Goal: Task Accomplishment & Management: Manage account settings

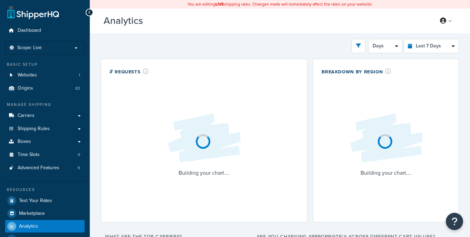
select select "last_7_days"
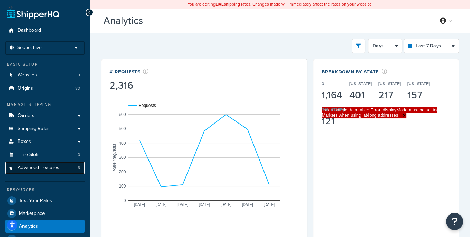
click at [54, 168] on span "Advanced Features" at bounding box center [39, 168] width 42 height 6
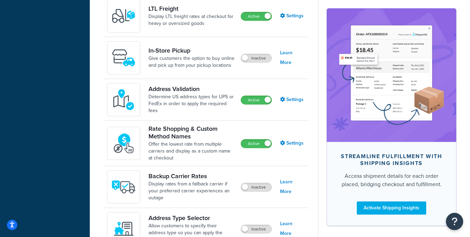
scroll to position [307, 0]
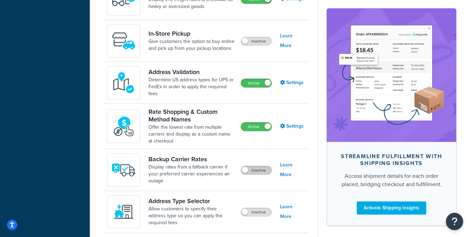
click at [255, 167] on label "Inactive" at bounding box center [256, 170] width 30 height 8
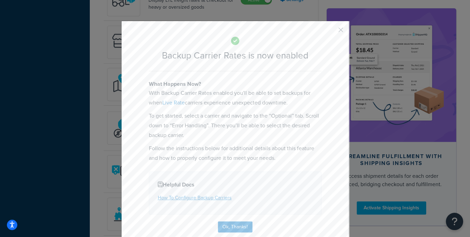
click at [341, 31] on div "Backup Carrier Rates is now enabled What Happens Now? With Backup Carrier Rates…" at bounding box center [235, 134] width 228 height 226
click at [341, 29] on div "Backup Carrier Rates is now enabled What Happens Now? With Backup Carrier Rates…" at bounding box center [235, 134] width 228 height 226
click at [332, 31] on button "button" at bounding box center [331, 32] width 2 height 2
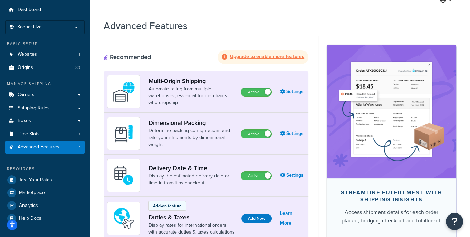
scroll to position [0, 0]
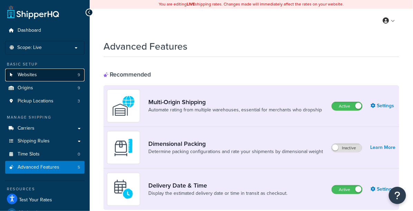
click at [50, 73] on link "Websites 9" at bounding box center [44, 75] width 79 height 13
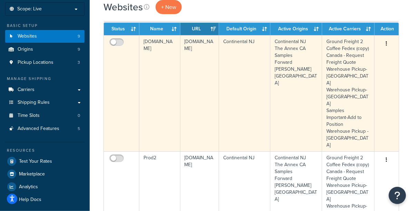
scroll to position [199, 0]
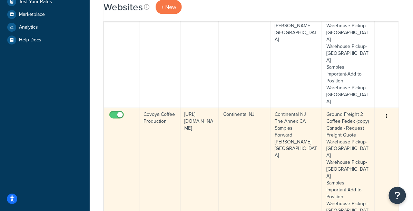
click at [194, 108] on td "[URL][DOMAIN_NAME]" at bounding box center [200, 166] width 39 height 116
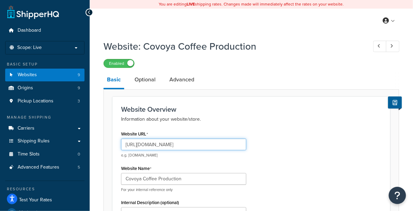
click at [187, 143] on input "https://www.covoyacoffee.com/" at bounding box center [183, 145] width 125 height 12
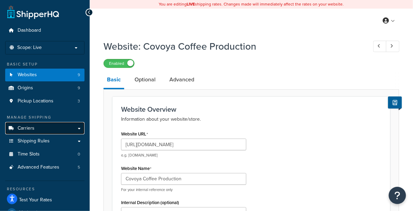
click at [52, 132] on link "Carriers" at bounding box center [44, 128] width 79 height 13
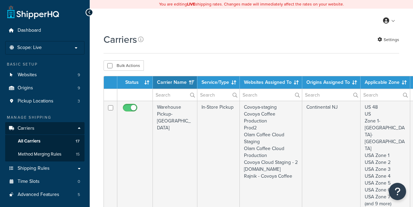
select select "15"
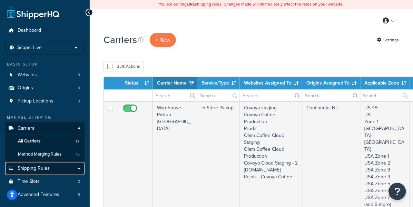
click at [48, 170] on span "Shipping Rules" at bounding box center [34, 169] width 32 height 6
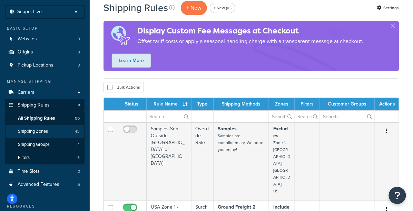
scroll to position [44, 0]
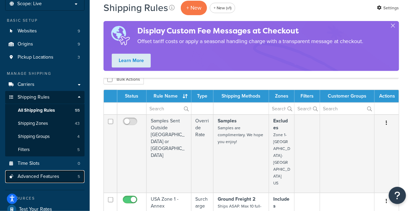
click at [53, 175] on span "Advanced Features" at bounding box center [39, 177] width 42 height 6
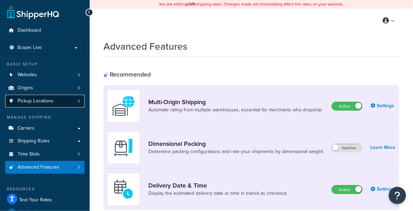
click at [67, 101] on link "Pickup Locations 3" at bounding box center [44, 101] width 79 height 13
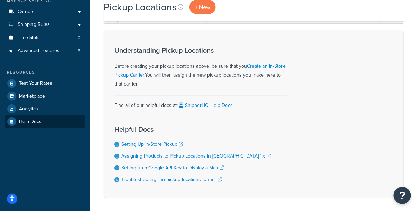
scroll to position [106, 0]
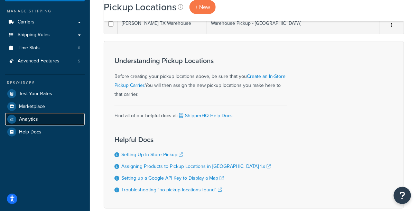
click at [37, 122] on span "Analytics" at bounding box center [28, 120] width 19 height 6
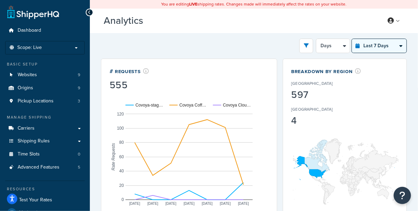
click at [375, 50] on select "Last 24 Hours Last 7 Days Last 30 Days Last 3 Months Last 6 Months Last 12 Mont…" at bounding box center [379, 46] width 55 height 14
select select "last_year"
click at [352, 39] on select "Last 24 Hours Last 7 Days Last 30 Days Last 3 Months Last 6 Months Last 12 Mont…" at bounding box center [379, 46] width 55 height 14
select select "1M"
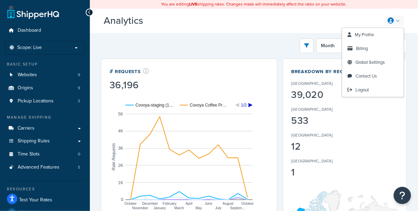
click at [332, 19] on h3 "Analytics Beta" at bounding box center [238, 21] width 269 height 11
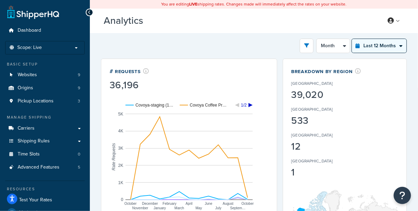
click at [370, 45] on select "Last 24 Hours Last 7 Days Last 30 Days Last 3 Months Last 6 Months Last 12 Mont…" at bounding box center [379, 46] width 55 height 14
select select "last_3_months"
click at [352, 39] on select "Last 24 Hours Last 7 Days Last 30 Days Last 3 Months Last 6 Months Last 12 Mont…" at bounding box center [379, 46] width 55 height 14
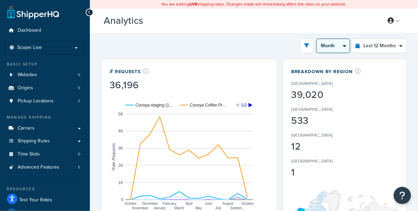
select select "1w"
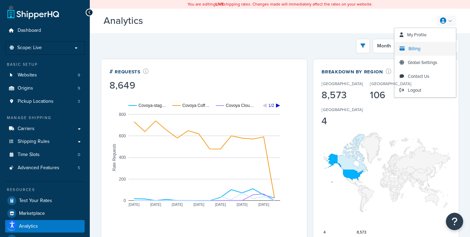
drag, startPoint x: 446, startPoint y: 22, endPoint x: 426, endPoint y: 46, distance: 30.6
click at [417, 25] on link at bounding box center [447, 21] width 20 height 10
click at [417, 49] on link "Billing" at bounding box center [424, 49] width 61 height 14
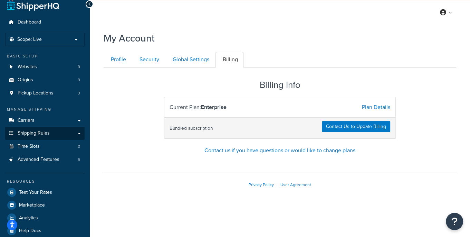
scroll to position [17, 0]
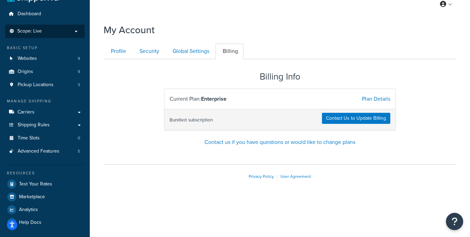
click at [69, 38] on ul "Dashboard Scope: Live Development Integration Test Basic Setup Websites 9 Origi…" at bounding box center [44, 118] width 79 height 221
click at [69, 36] on li "Scope: Live Development Integration Test" at bounding box center [44, 31] width 79 height 13
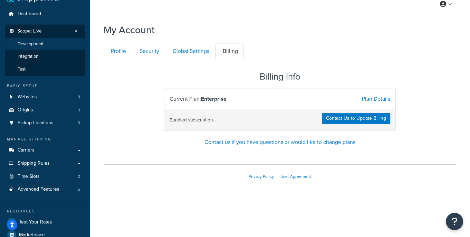
click at [56, 44] on li "Development" at bounding box center [45, 44] width 80 height 13
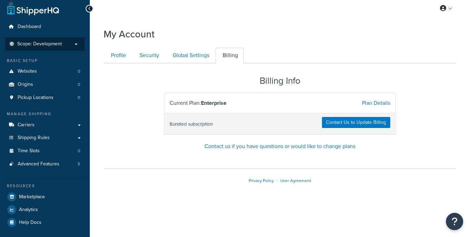
click at [59, 46] on span "Scope: Development" at bounding box center [39, 44] width 45 height 6
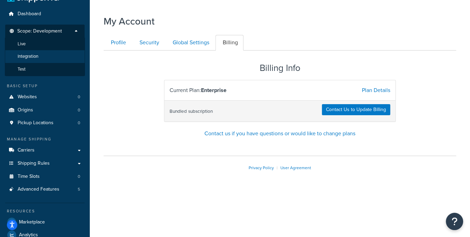
click at [53, 58] on li "Integration" at bounding box center [45, 56] width 80 height 13
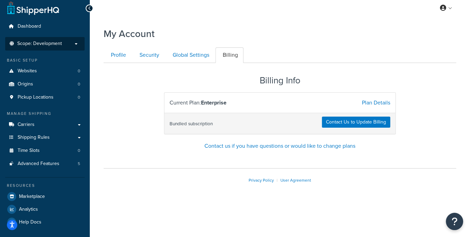
scroll to position [4, 0]
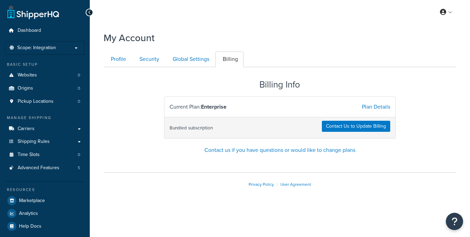
scroll to position [4, 0]
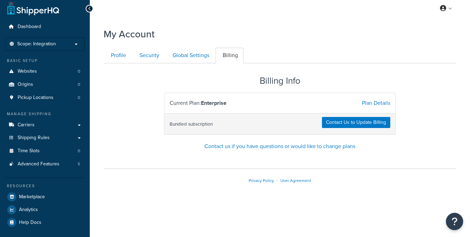
click at [56, 46] on span "Scope: Integration" at bounding box center [36, 44] width 39 height 6
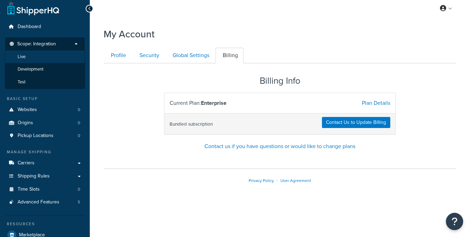
scroll to position [0, 0]
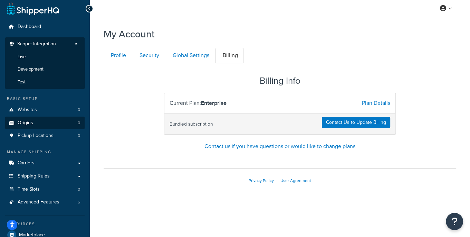
click at [45, 79] on li "Test" at bounding box center [45, 82] width 80 height 13
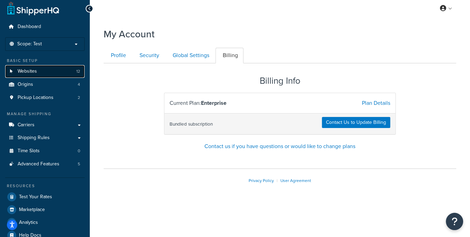
click at [52, 72] on link "Websites 12" at bounding box center [44, 71] width 79 height 13
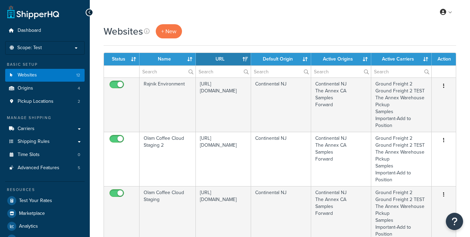
select select "15"
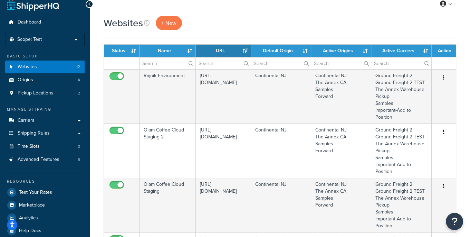
scroll to position [15, 0]
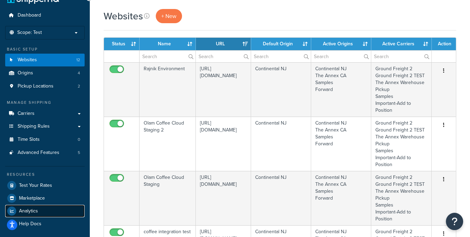
click at [32, 208] on span "Analytics" at bounding box center [28, 211] width 19 height 6
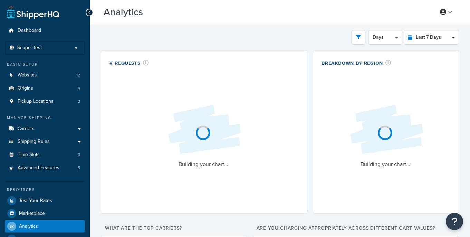
select select "last_7_days"
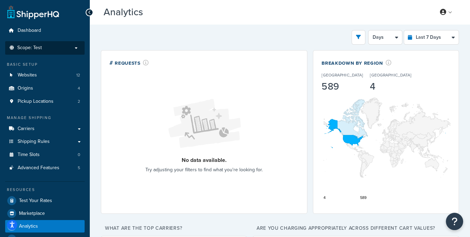
click at [54, 53] on li "Scope: Test" at bounding box center [44, 47] width 79 height 13
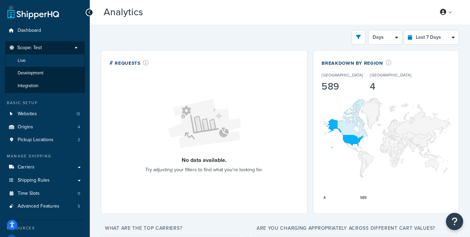
click at [41, 64] on li "Live" at bounding box center [45, 60] width 80 height 13
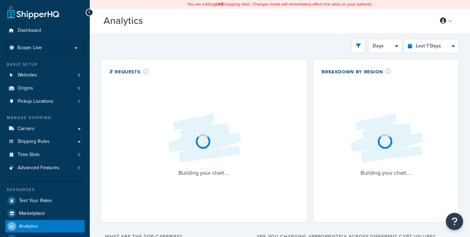
select select "last_7_days"
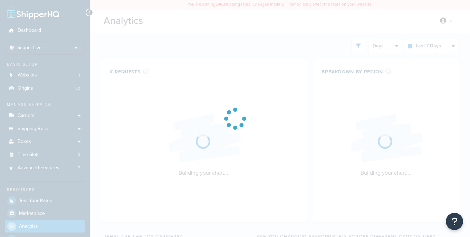
select select "last_7_days"
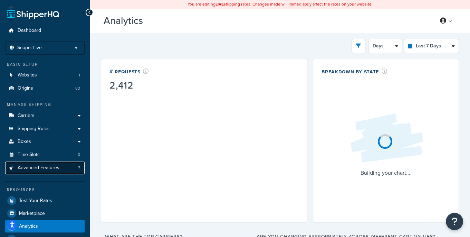
click at [66, 167] on link "Advanced Features 7" at bounding box center [44, 167] width 79 height 13
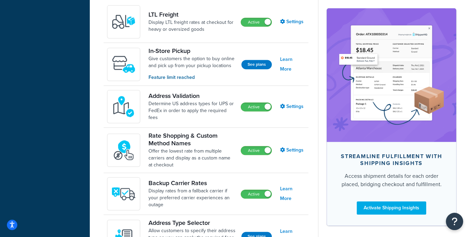
scroll to position [333, 0]
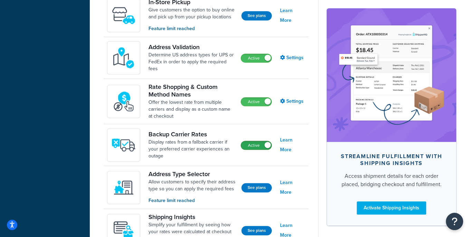
click at [256, 146] on label "Active" at bounding box center [256, 145] width 30 height 8
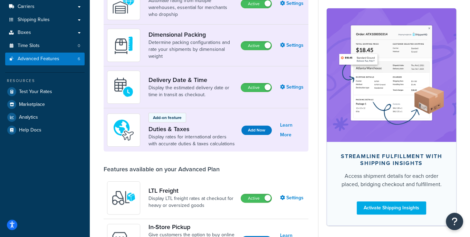
scroll to position [0, 0]
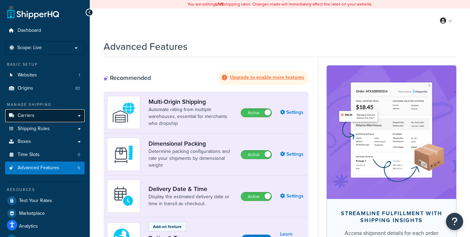
click at [37, 117] on link "Carriers" at bounding box center [44, 115] width 79 height 13
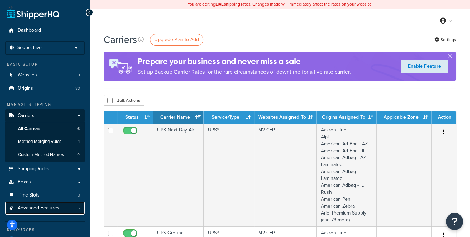
click at [58, 207] on span "Advanced Features" at bounding box center [39, 208] width 42 height 6
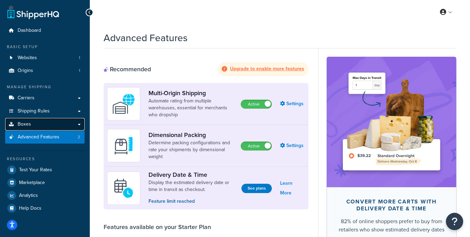
click at [52, 125] on link "Boxes" at bounding box center [44, 124] width 79 height 13
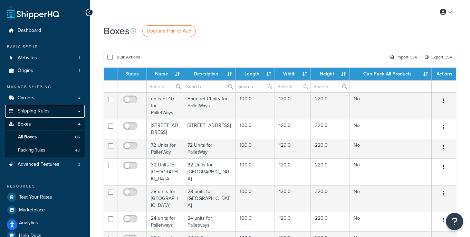
click at [55, 112] on link "Shipping Rules" at bounding box center [44, 111] width 79 height 13
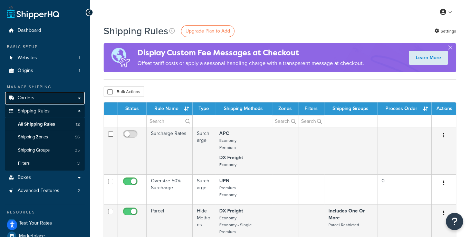
click at [60, 98] on link "Carriers" at bounding box center [44, 98] width 79 height 13
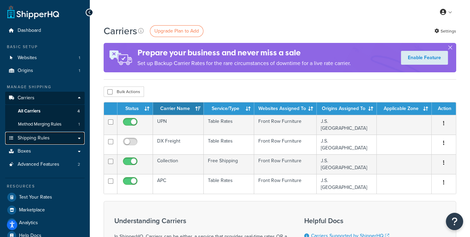
click at [38, 141] on span "Shipping Rules" at bounding box center [34, 138] width 32 height 6
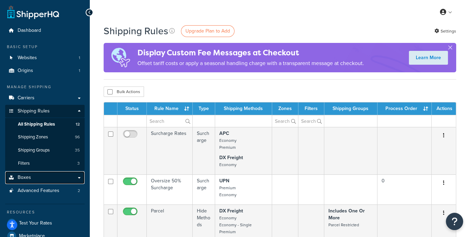
click at [50, 180] on link "Boxes" at bounding box center [44, 177] width 79 height 13
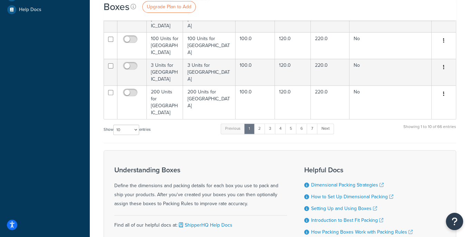
scroll to position [231, 0]
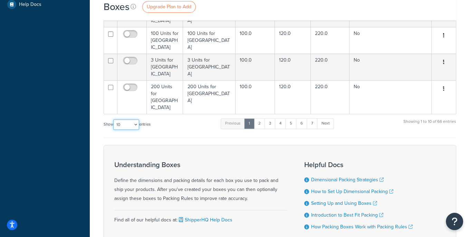
click at [132, 119] on select "10 15 25 50 100 1000" at bounding box center [126, 124] width 26 height 10
select select "1000"
click at [114, 119] on select "10 15 25 50 100 1000" at bounding box center [126, 124] width 26 height 10
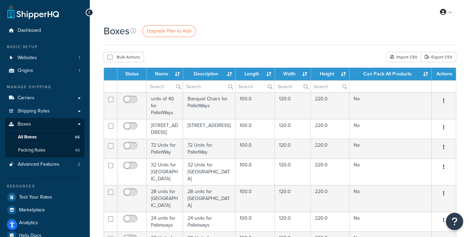
scroll to position [20, 0]
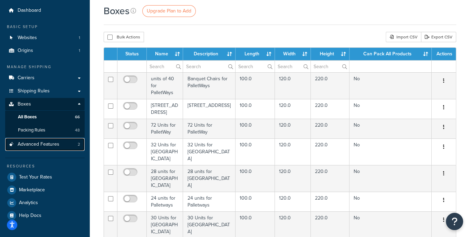
click at [40, 144] on span "Advanced Features" at bounding box center [39, 144] width 42 height 6
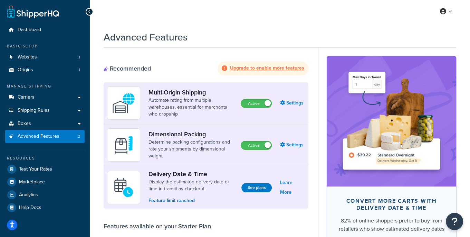
scroll to position [1, 0]
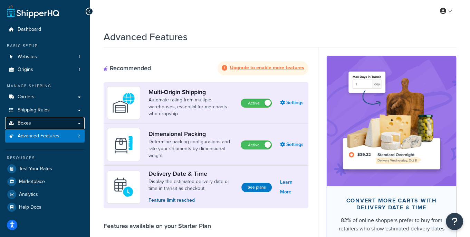
click at [38, 119] on link "Boxes" at bounding box center [44, 123] width 79 height 13
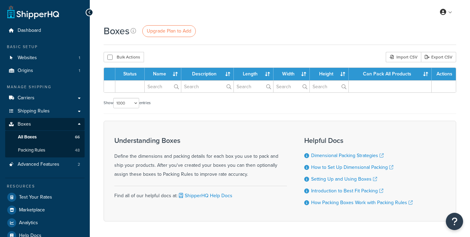
select select "1000"
drag, startPoint x: 0, startPoint y: 0, endPoint x: 43, endPoint y: 110, distance: 118.2
click at [43, 110] on span "Shipping Rules" at bounding box center [34, 111] width 32 height 6
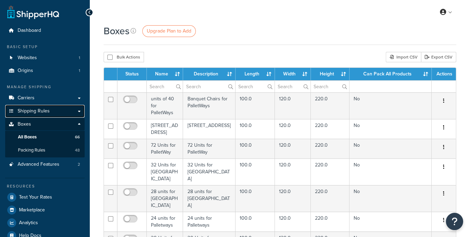
click at [43, 111] on span "Shipping Rules" at bounding box center [34, 111] width 32 height 6
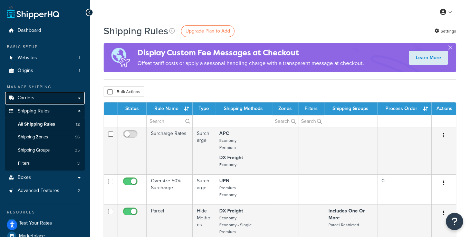
click at [47, 99] on link "Carriers" at bounding box center [44, 98] width 79 height 13
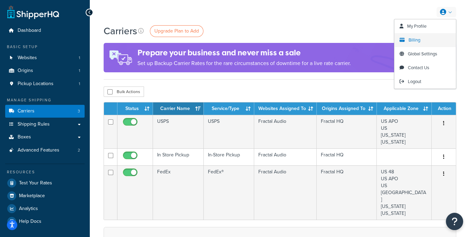
click at [422, 38] on link "Billing" at bounding box center [424, 40] width 61 height 14
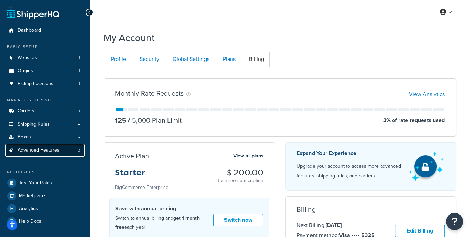
click at [62, 150] on link "Advanced Features 2" at bounding box center [44, 150] width 79 height 13
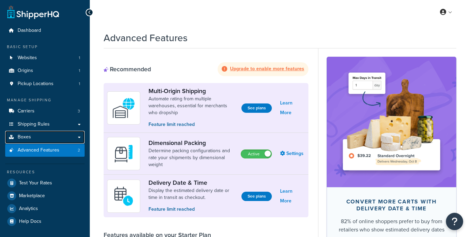
click at [60, 136] on link "Boxes" at bounding box center [44, 137] width 79 height 13
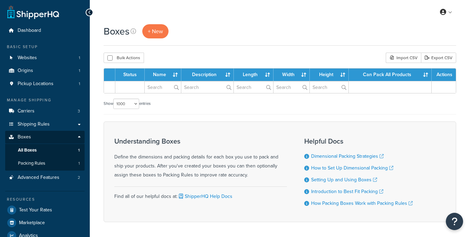
select select "1000"
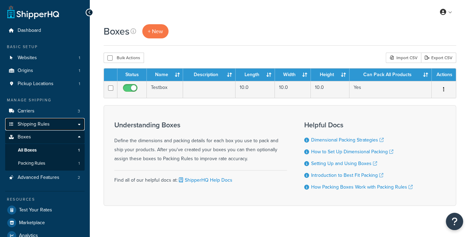
click at [61, 118] on link "Shipping Rules" at bounding box center [44, 124] width 79 height 13
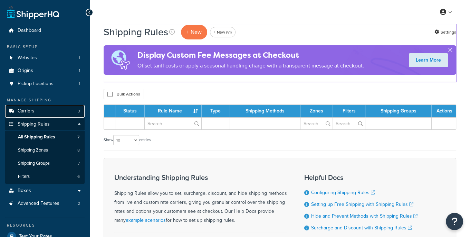
click at [63, 113] on link "Carriers 3" at bounding box center [44, 111] width 79 height 13
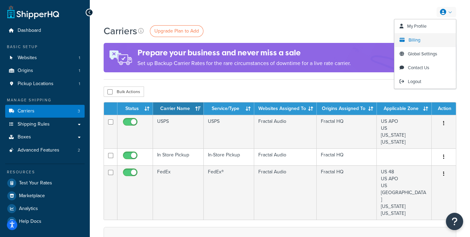
click at [419, 37] on span "Billing" at bounding box center [415, 40] width 12 height 7
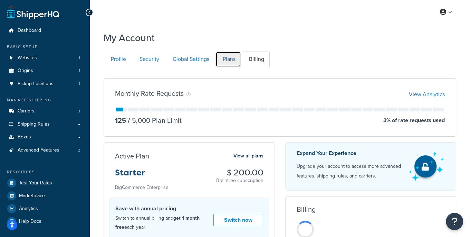
click at [236, 64] on link "Plans" at bounding box center [228, 59] width 26 height 16
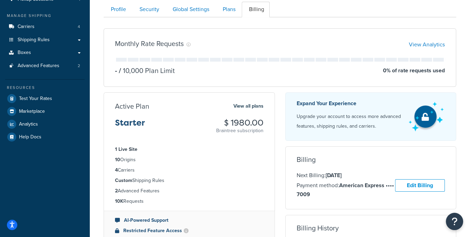
scroll to position [87, 0]
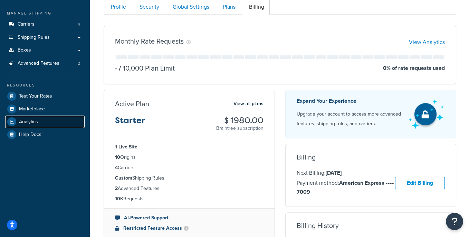
click at [41, 122] on link "Analytics" at bounding box center [44, 121] width 79 height 12
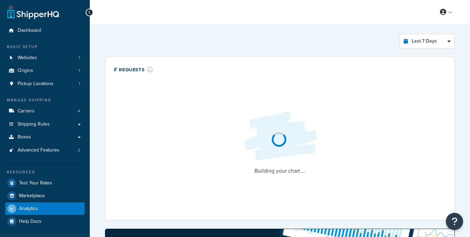
select select "last_7_days"
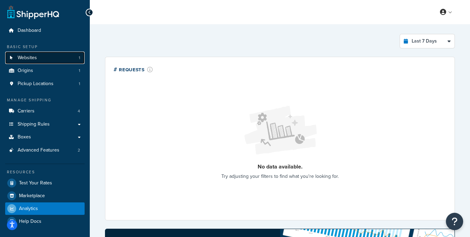
click at [33, 60] on span "Websites" at bounding box center [27, 58] width 19 height 6
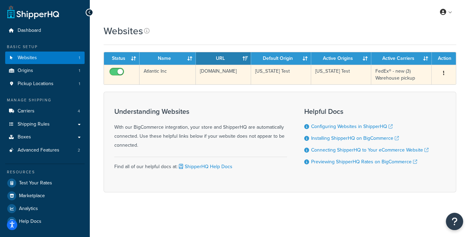
click at [211, 84] on td "[DOMAIN_NAME]" at bounding box center [224, 75] width 56 height 20
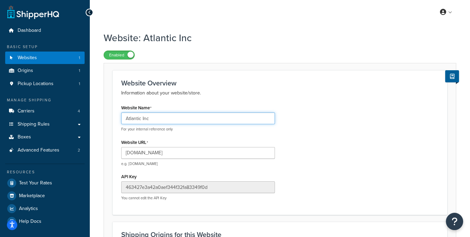
click at [142, 117] on input "Atlantic Inc" at bounding box center [198, 118] width 154 height 12
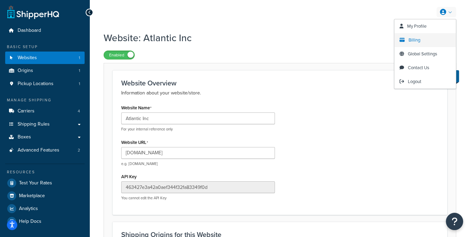
click at [425, 40] on link "Billing" at bounding box center [424, 40] width 61 height 14
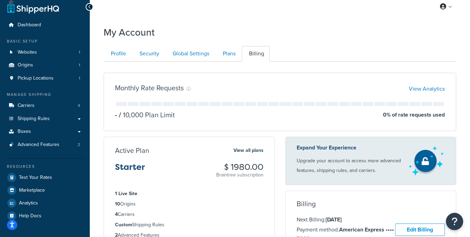
scroll to position [14, 0]
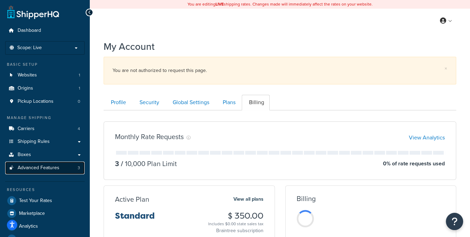
click at [45, 166] on span "Advanced Features" at bounding box center [39, 168] width 42 height 6
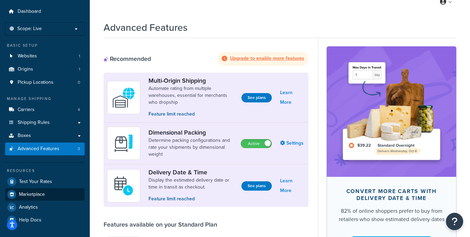
scroll to position [72, 0]
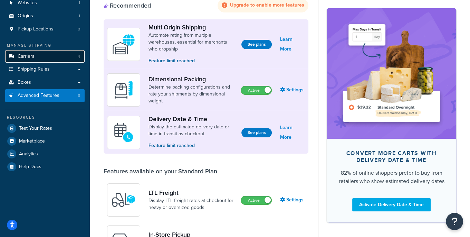
click at [30, 54] on span "Carriers" at bounding box center [26, 57] width 17 height 6
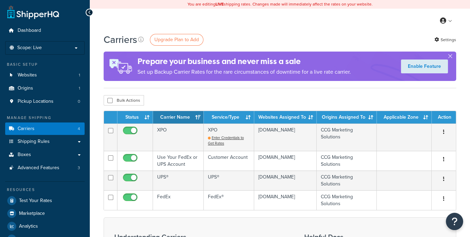
scroll to position [1, 0]
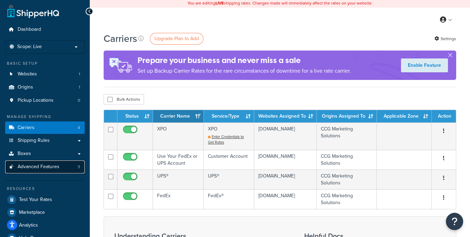
click at [57, 166] on span "Advanced Features" at bounding box center [39, 167] width 42 height 6
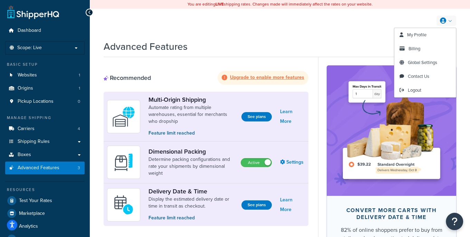
click at [443, 20] on icon at bounding box center [443, 21] width 6 height 6
click at [425, 46] on link "Billing" at bounding box center [424, 49] width 61 height 14
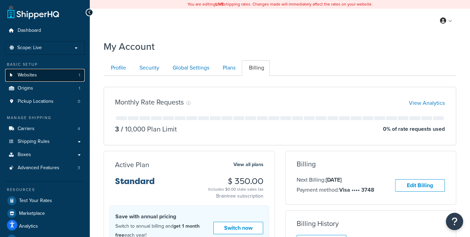
click at [34, 76] on span "Websites" at bounding box center [27, 75] width 19 height 6
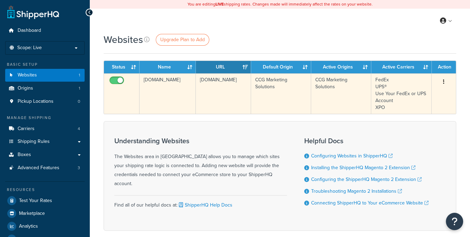
click at [208, 95] on td "[DOMAIN_NAME]" at bounding box center [224, 93] width 56 height 40
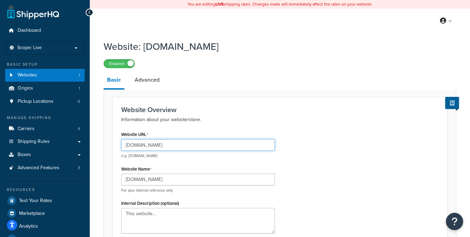
click at [170, 149] on input "beboxing.com" at bounding box center [198, 145] width 154 height 12
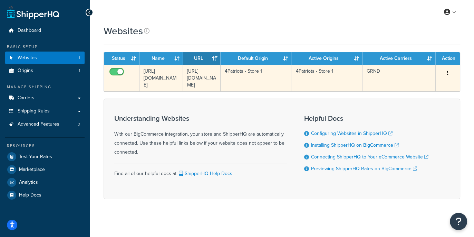
click at [193, 78] on td "[URL][DOMAIN_NAME]" at bounding box center [202, 78] width 38 height 27
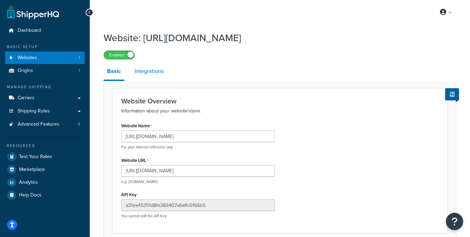
click at [155, 74] on link "Integrations" at bounding box center [149, 71] width 36 height 17
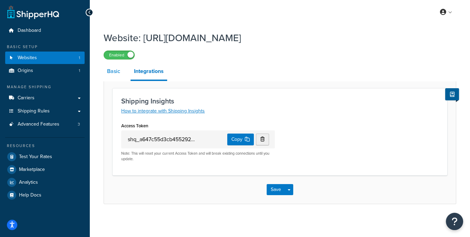
click at [113, 71] on link "Basic" at bounding box center [114, 71] width 20 height 17
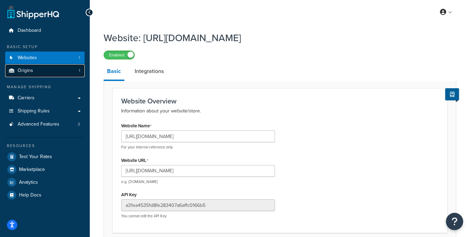
click at [35, 75] on link "Origins 1" at bounding box center [44, 70] width 79 height 13
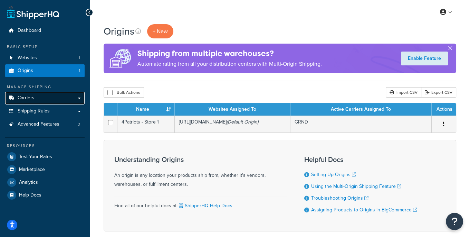
click at [49, 103] on link "Carriers" at bounding box center [44, 98] width 79 height 13
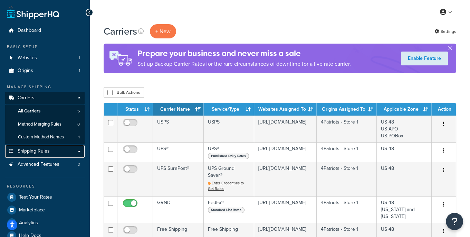
click at [46, 149] on span "Shipping Rules" at bounding box center [34, 151] width 32 height 6
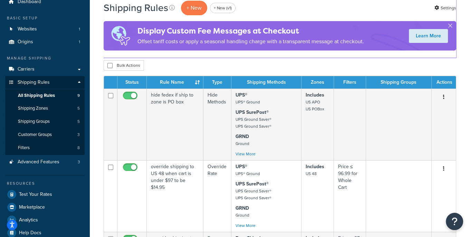
scroll to position [29, 0]
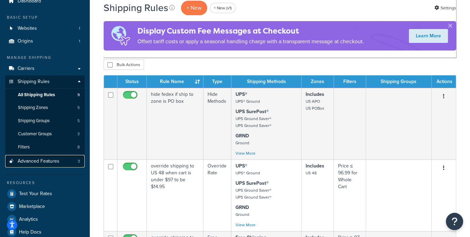
click at [56, 156] on link "Advanced Features 3" at bounding box center [44, 161] width 79 height 13
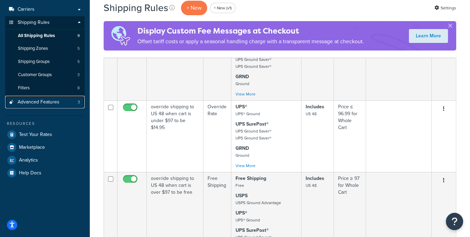
scroll to position [91, 0]
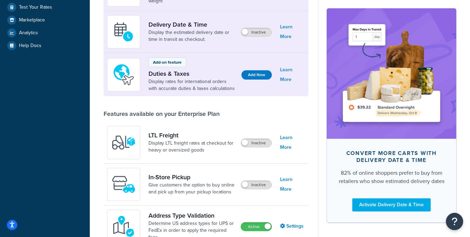
scroll to position [102, 0]
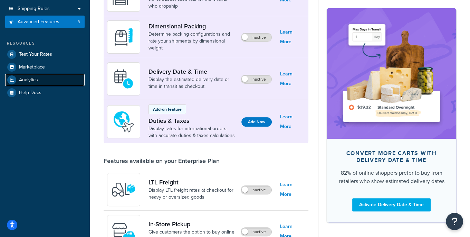
click at [33, 80] on span "Analytics" at bounding box center [28, 80] width 19 height 6
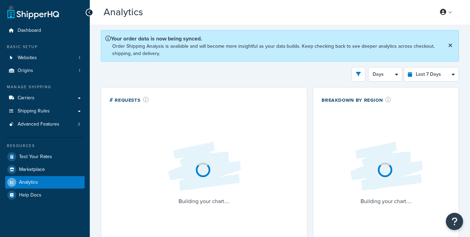
select select "last_7_days"
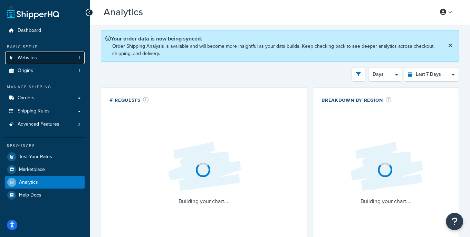
click at [50, 55] on link "Websites 1" at bounding box center [44, 57] width 79 height 13
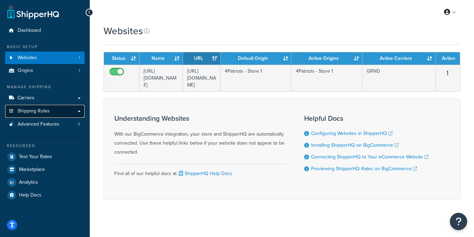
click at [40, 108] on span "Shipping Rules" at bounding box center [34, 111] width 32 height 6
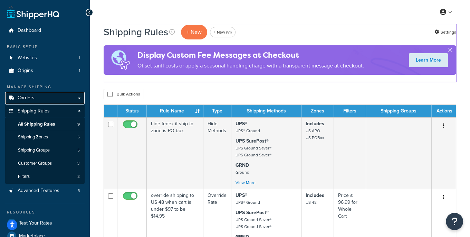
click at [53, 96] on link "Carriers" at bounding box center [44, 98] width 79 height 13
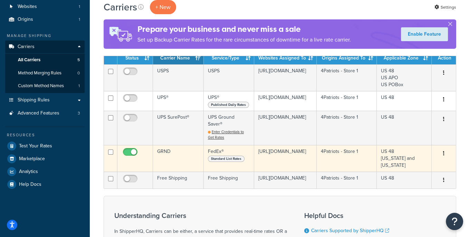
scroll to position [61, 0]
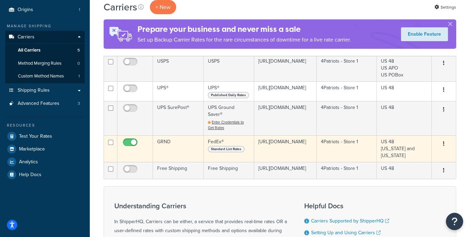
click at [181, 143] on td "GRND" at bounding box center [178, 148] width 51 height 27
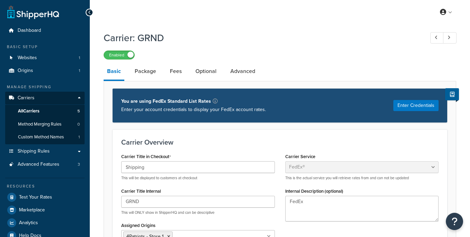
select select "fedEx"
select select "REGULAR_PICKUP"
select select "YOUR_PACKAGING"
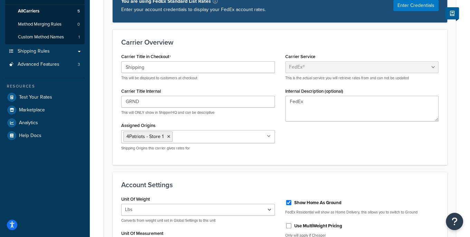
scroll to position [39, 0]
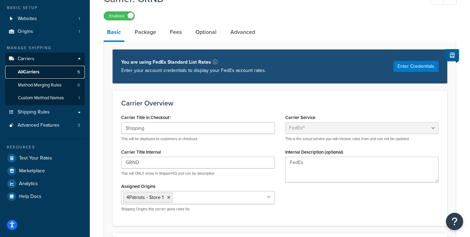
click at [30, 69] on span "All Carriers" at bounding box center [28, 72] width 21 height 6
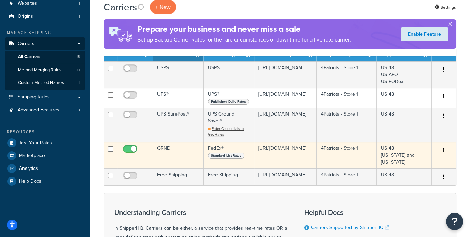
scroll to position [47, 0]
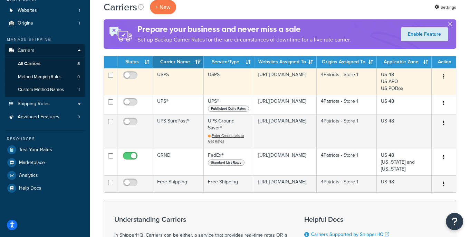
click at [182, 74] on td "USPS" at bounding box center [178, 81] width 51 height 27
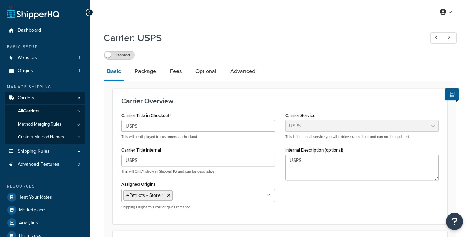
select select "usps"
select select "ONLINE"
click at [56, 163] on span "Advanced Features" at bounding box center [39, 164] width 42 height 6
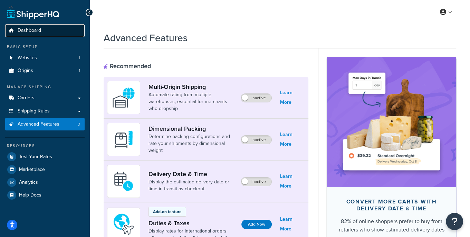
click at [42, 33] on link "Dashboard" at bounding box center [44, 30] width 79 height 13
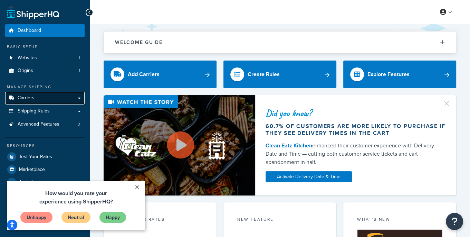
click at [38, 100] on link "Carriers" at bounding box center [44, 98] width 79 height 13
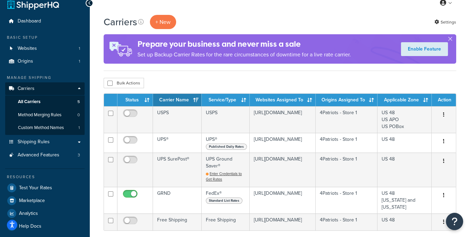
scroll to position [10, 0]
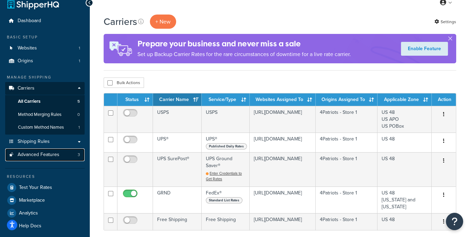
click at [43, 157] on span "Advanced Features" at bounding box center [39, 155] width 42 height 6
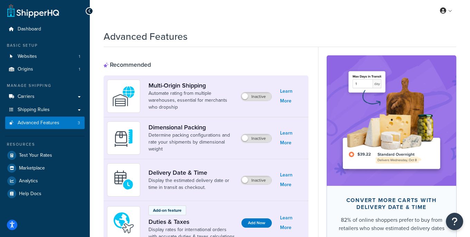
scroll to position [2, 0]
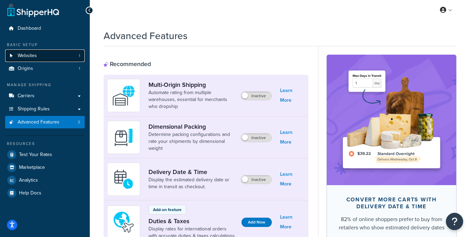
click at [45, 55] on link "Websites 1" at bounding box center [44, 55] width 79 height 13
click at [44, 55] on link "Websites 1" at bounding box center [44, 55] width 79 height 13
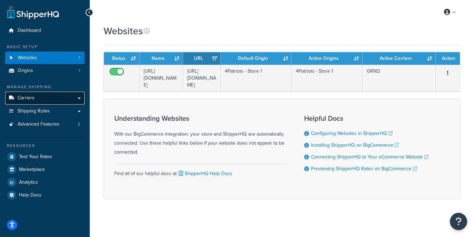
click at [41, 99] on link "Carriers" at bounding box center [44, 98] width 79 height 13
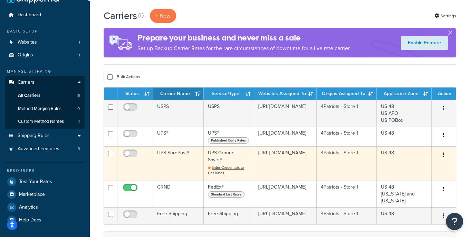
scroll to position [28, 0]
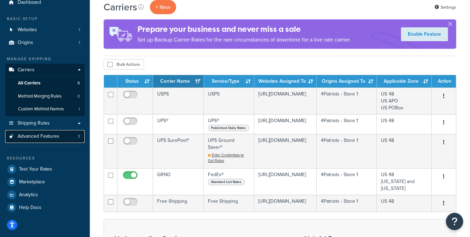
click at [44, 135] on span "Advanced Features" at bounding box center [39, 136] width 42 height 6
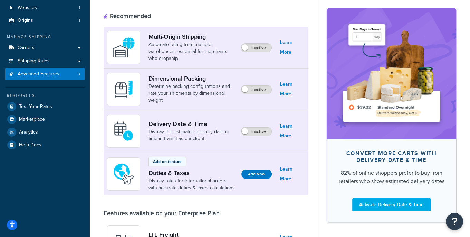
scroll to position [41, 0]
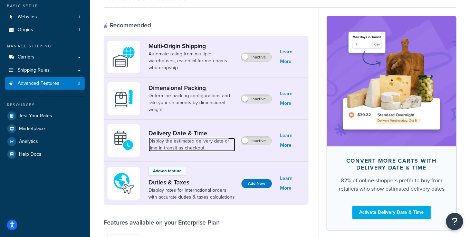
click at [190, 146] on link "Display the estimated delivery date or time in transit as checkout." at bounding box center [192, 144] width 87 height 14
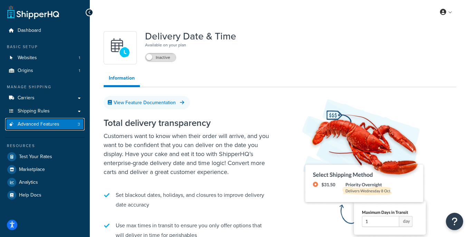
click at [48, 122] on span "Advanced Features" at bounding box center [39, 124] width 42 height 6
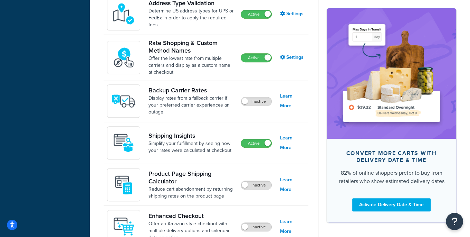
scroll to position [426, 0]
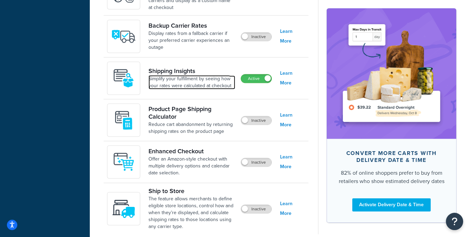
click at [171, 79] on link "Simplify your fulfillment by seeing how your rates were calculated at checkout" at bounding box center [192, 82] width 87 height 14
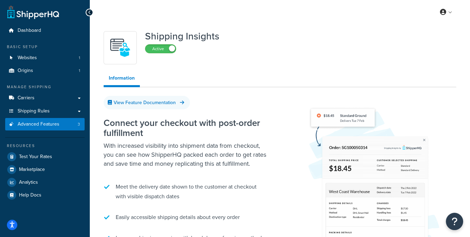
drag, startPoint x: 90, startPoint y: 156, endPoint x: 175, endPoint y: 162, distance: 85.1
click at [130, 177] on div "Shipping Insights Active Information View Feature Documentation Connect your ch…" at bounding box center [280, 183] width 380 height 318
click at [30, 55] on span "Websites" at bounding box center [27, 58] width 19 height 6
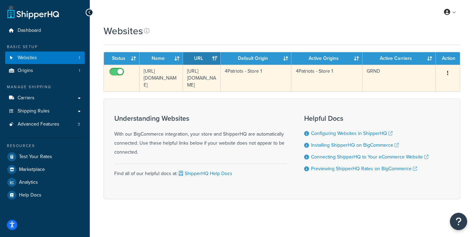
click at [233, 76] on td "4Patriots - Store 1" at bounding box center [256, 78] width 71 height 27
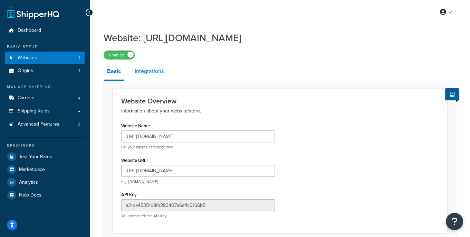
click at [147, 68] on link "Integrations" at bounding box center [149, 71] width 36 height 17
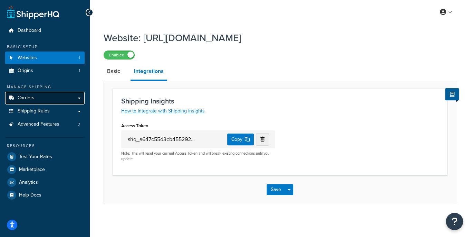
click at [35, 97] on link "Carriers" at bounding box center [44, 98] width 79 height 13
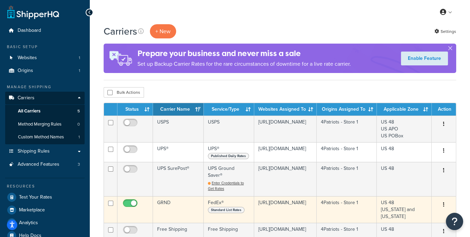
click at [181, 207] on td "GRND" at bounding box center [178, 209] width 51 height 27
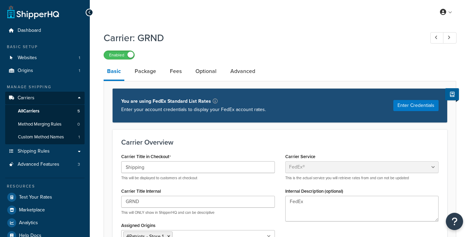
select select "fedEx"
select select "REGULAR_PICKUP"
select select "YOUR_PACKAGING"
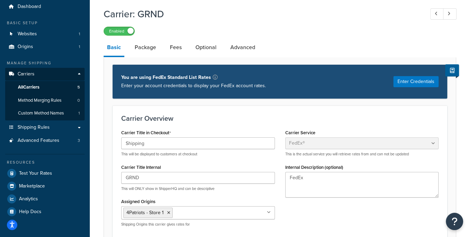
scroll to position [41, 0]
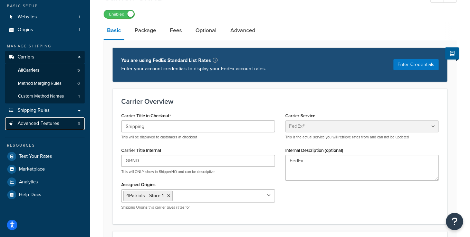
click at [56, 127] on link "Advanced Features 3" at bounding box center [44, 123] width 79 height 13
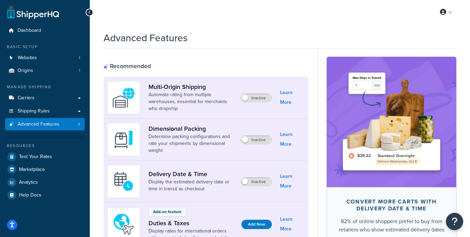
scroll to position [1, 0]
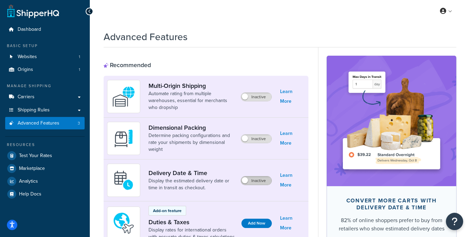
click at [257, 180] on label "Inactive" at bounding box center [256, 180] width 30 height 8
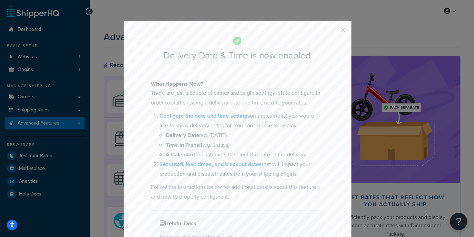
click at [334, 31] on button "button" at bounding box center [333, 32] width 2 height 2
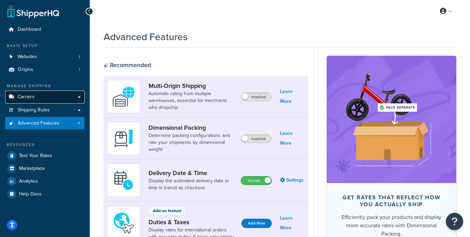
click at [50, 99] on link "Carriers" at bounding box center [44, 96] width 79 height 13
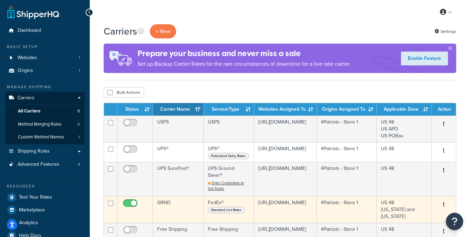
click at [174, 203] on td "GRND" at bounding box center [178, 209] width 51 height 27
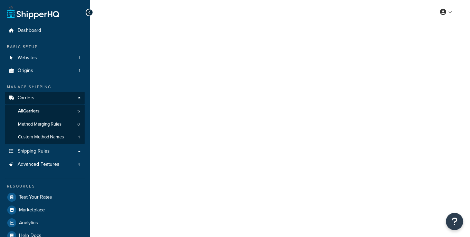
select select "fedEx"
select select "REGULAR_PICKUP"
select select "YOUR_PACKAGING"
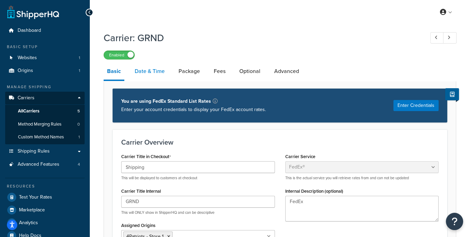
click at [147, 75] on link "Date & Time" at bounding box center [149, 71] width 37 height 17
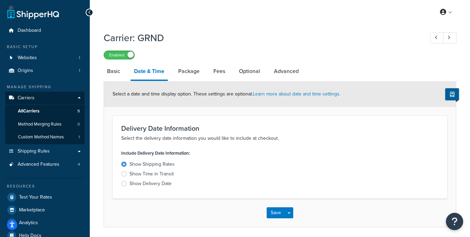
click at [124, 184] on div at bounding box center [124, 183] width 6 height 5
click at [0, 0] on input "Show Delivery Date" at bounding box center [0, 0] width 0 height 0
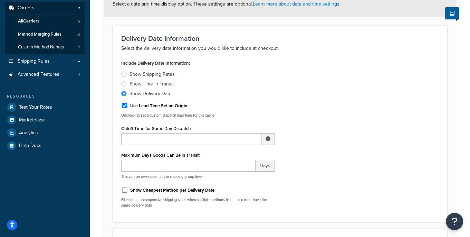
scroll to position [89, 0]
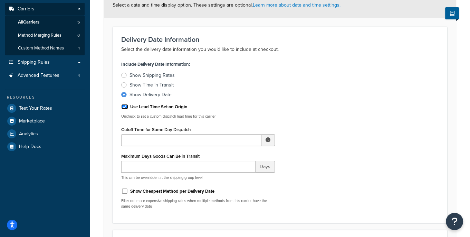
click at [125, 106] on input "Use Lead Time Set on Origin" at bounding box center [124, 106] width 7 height 5
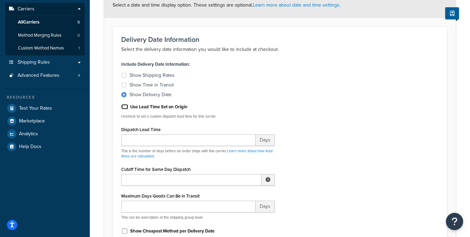
click at [124, 105] on input "Use Lead Time Set on Origin" at bounding box center [124, 106] width 7 height 5
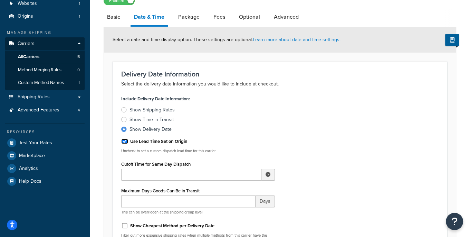
scroll to position [0, 0]
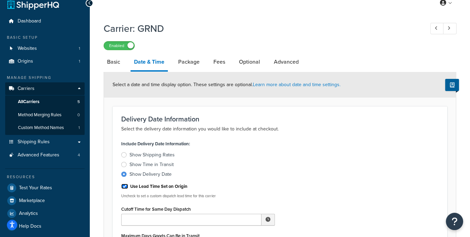
click at [126, 186] on input "Use Lead Time Set on Origin" at bounding box center [124, 185] width 7 height 5
checkbox input "false"
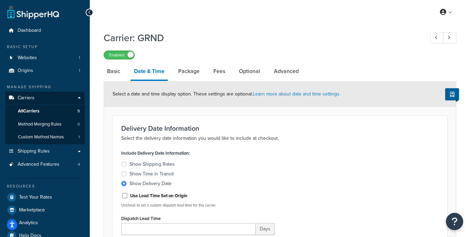
click at [125, 165] on div at bounding box center [124, 163] width 6 height 5
click at [0, 0] on input "Show Shipping Rates" at bounding box center [0, 0] width 0 height 0
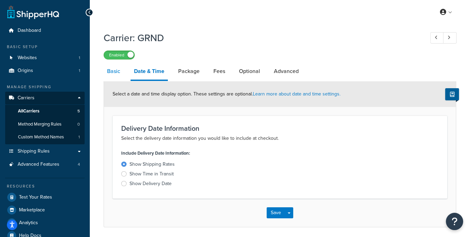
click at [107, 68] on link "Basic" at bounding box center [114, 71] width 20 height 17
select select "fedEx"
select select "REGULAR_PICKUP"
select select "YOUR_PACKAGING"
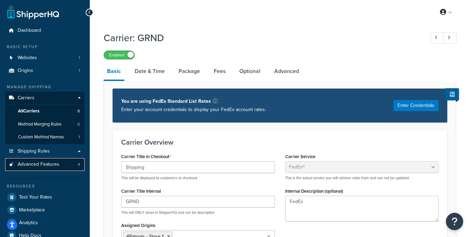
click at [48, 169] on link "Advanced Features 4" at bounding box center [44, 164] width 79 height 13
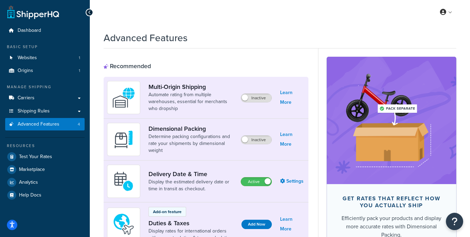
click at [252, 183] on label "Active" at bounding box center [256, 181] width 30 height 8
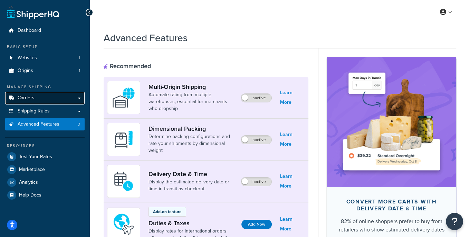
click at [44, 98] on link "Carriers" at bounding box center [44, 98] width 79 height 13
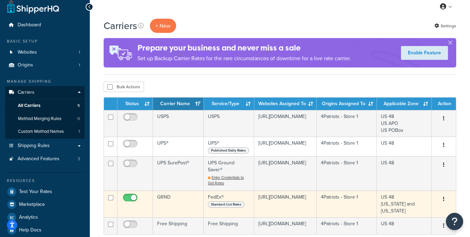
scroll to position [14, 0]
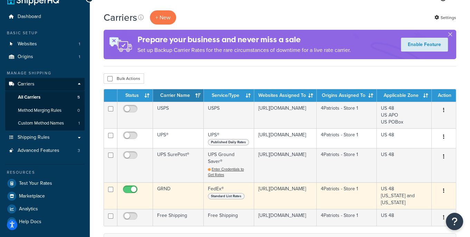
click at [186, 189] on td "GRND" at bounding box center [178, 195] width 51 height 27
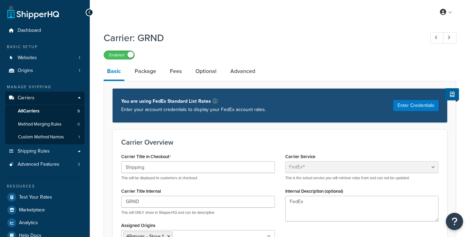
select select "fedEx"
select select "REGULAR_PICKUP"
select select "YOUR_PACKAGING"
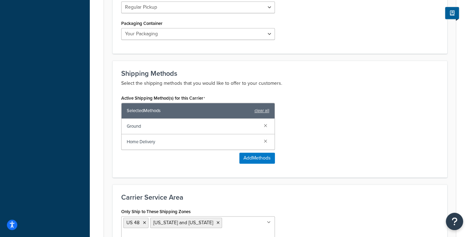
scroll to position [376, 0]
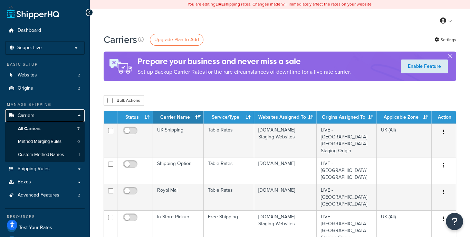
click at [37, 113] on link "Carriers" at bounding box center [44, 115] width 79 height 13
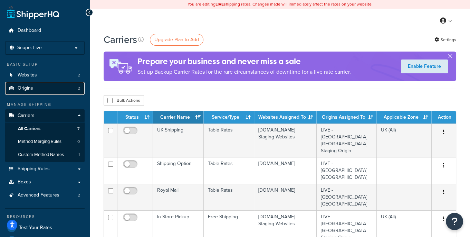
click at [35, 89] on link "Origins 2" at bounding box center [44, 88] width 79 height 13
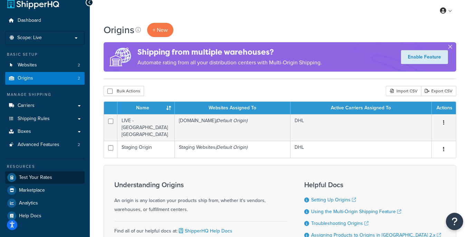
scroll to position [64, 0]
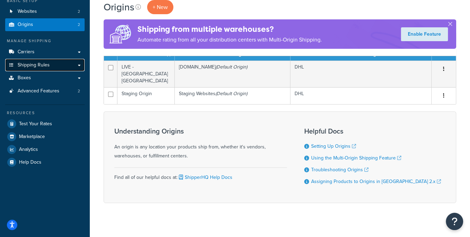
click at [55, 64] on link "Shipping Rules" at bounding box center [44, 65] width 79 height 13
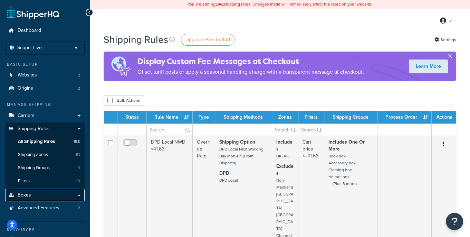
click at [57, 197] on link "Boxes" at bounding box center [44, 195] width 79 height 13
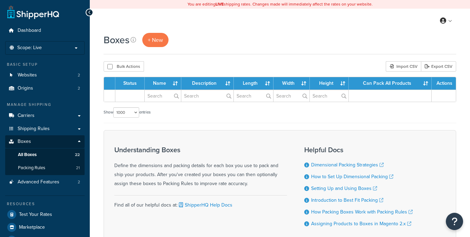
select select "1000"
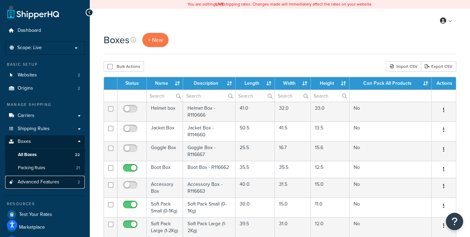
click at [53, 184] on span "Advanced Features" at bounding box center [39, 182] width 42 height 6
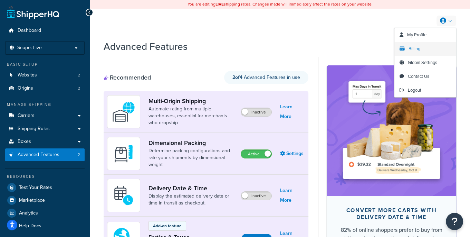
click at [412, 48] on span "Billing" at bounding box center [415, 48] width 12 height 7
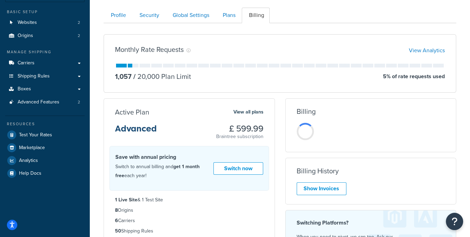
scroll to position [61, 0]
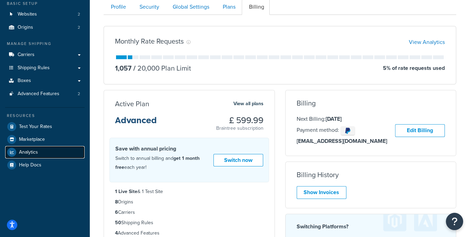
click at [39, 152] on link "Analytics" at bounding box center [44, 152] width 79 height 12
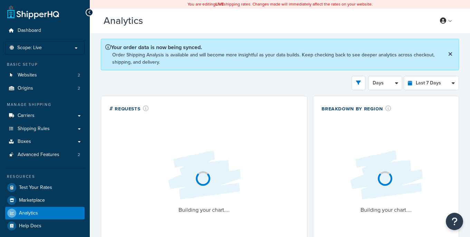
select select "last_7_days"
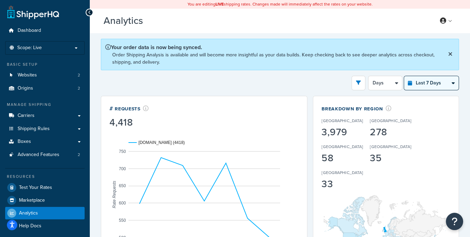
click at [443, 80] on select "Last 24 Hours Last 7 Days Last 30 Days Last 3 Months Last 6 Months Last 12 Mont…" at bounding box center [431, 83] width 55 height 14
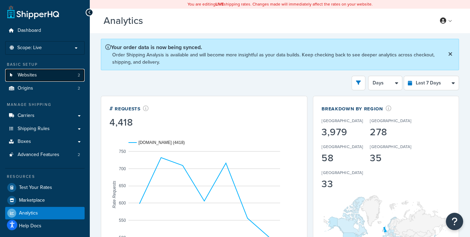
click at [35, 77] on span "Websites" at bounding box center [27, 75] width 19 height 6
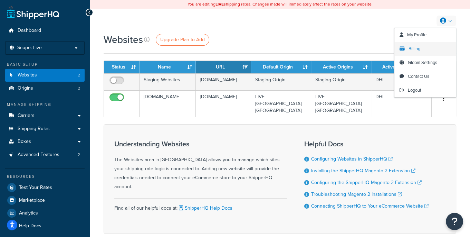
click at [417, 47] on span "Billing" at bounding box center [415, 48] width 12 height 7
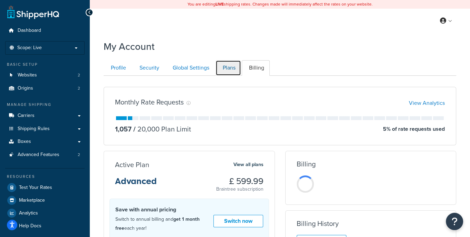
click at [233, 68] on link "Plans" at bounding box center [228, 68] width 26 height 16
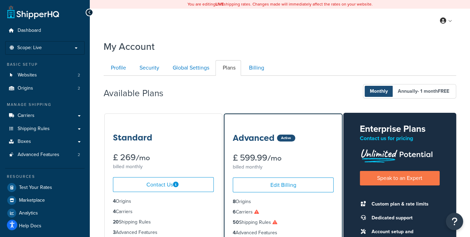
scroll to position [75, 0]
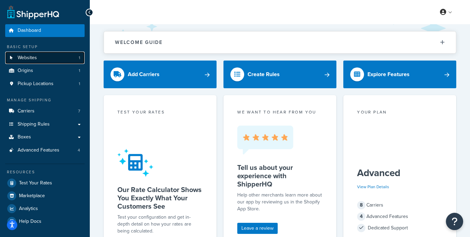
click at [52, 61] on link "Websites 1" at bounding box center [44, 57] width 79 height 13
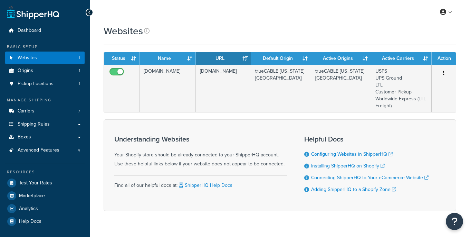
click at [91, 149] on div "Websites Contact Us Send Us A Message Contact Information Name * Email * Compan…" at bounding box center [280, 129] width 380 height 211
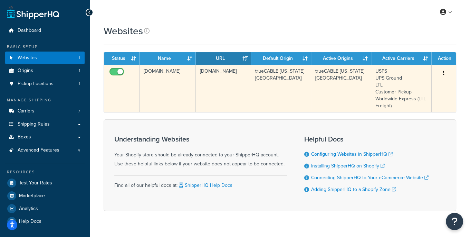
click at [209, 85] on td "[DOMAIN_NAME]" at bounding box center [224, 88] width 56 height 47
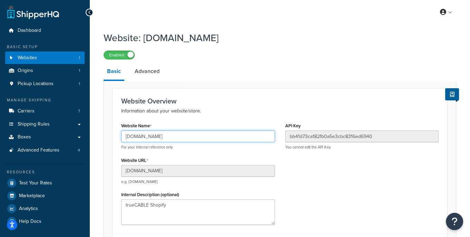
drag, startPoint x: 125, startPoint y: 137, endPoint x: 192, endPoint y: 136, distance: 67.7
click at [192, 136] on input "[DOMAIN_NAME]" at bounding box center [198, 136] width 154 height 12
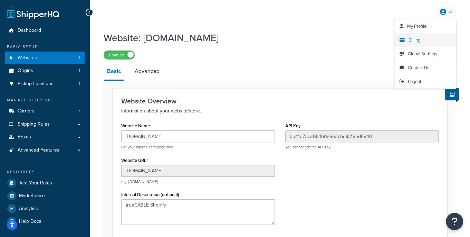
click at [420, 40] on span "Billing" at bounding box center [415, 40] width 12 height 7
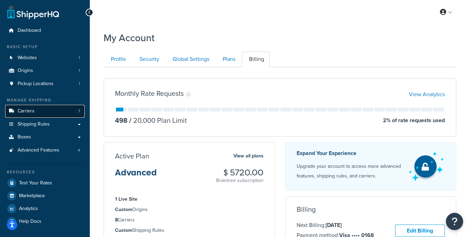
click at [44, 113] on link "Carriers 7" at bounding box center [44, 111] width 79 height 13
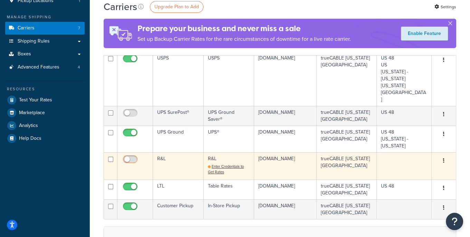
scroll to position [90, 0]
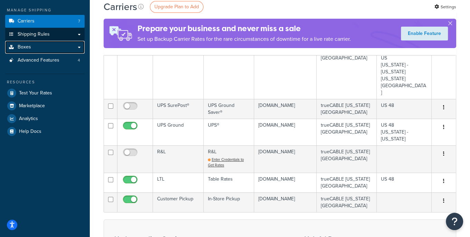
click at [55, 41] on link "Boxes" at bounding box center [44, 47] width 79 height 13
click at [54, 36] on link "Shipping Rules" at bounding box center [44, 34] width 79 height 13
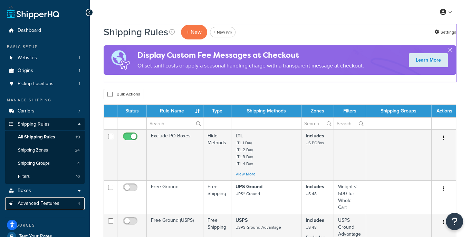
click at [27, 204] on span "Advanced Features" at bounding box center [39, 203] width 42 height 6
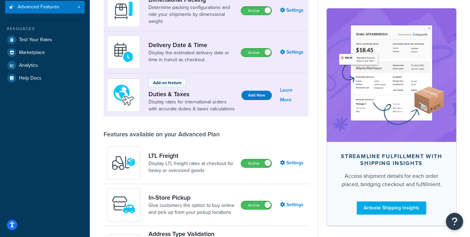
scroll to position [151, 0]
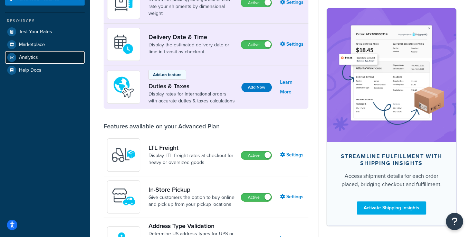
click at [54, 56] on link "Analytics" at bounding box center [44, 57] width 79 height 12
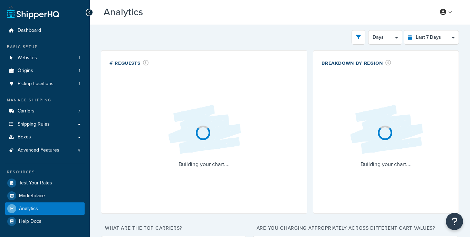
select select "last_7_days"
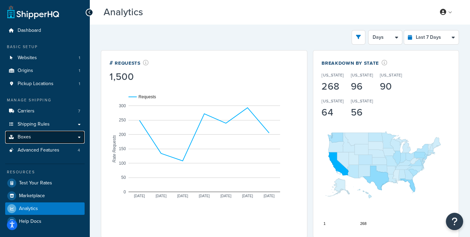
click at [30, 137] on link "Boxes" at bounding box center [44, 137] width 79 height 13
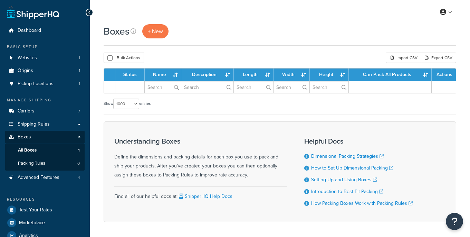
select select "1000"
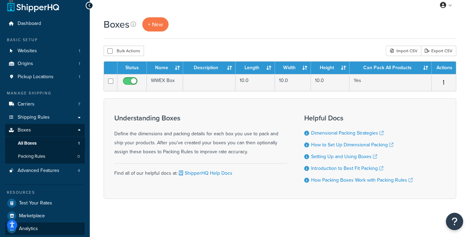
scroll to position [17, 0]
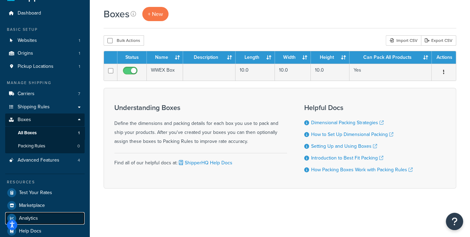
drag, startPoint x: 39, startPoint y: 219, endPoint x: 5, endPoint y: 214, distance: 34.5
click at [39, 219] on link "Analytics" at bounding box center [44, 218] width 79 height 12
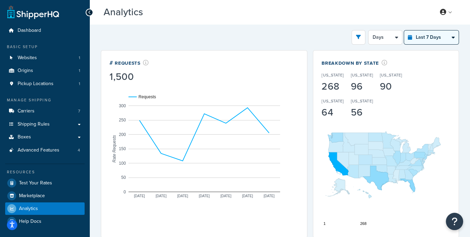
click at [433, 35] on select "Last 24 Hours Last 7 Days Last 30 Days Last 3 Months Last 6 Months Last 12 Mont…" at bounding box center [431, 37] width 55 height 14
select select "last_3_months"
click at [404, 30] on select "Last 24 Hours Last 7 Days Last 30 Days Last 3 Months Last 6 Months Last 12 Mont…" at bounding box center [431, 37] width 55 height 14
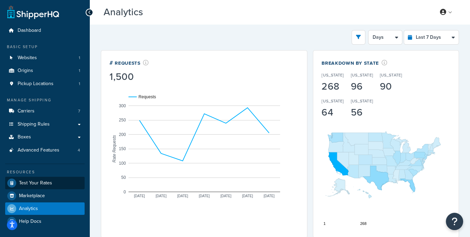
select select "1w"
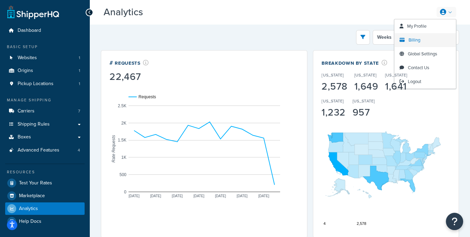
click at [418, 37] on span "Billing" at bounding box center [415, 40] width 12 height 7
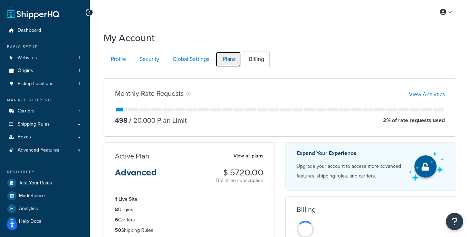
click at [224, 62] on link "Plans" at bounding box center [228, 59] width 26 height 16
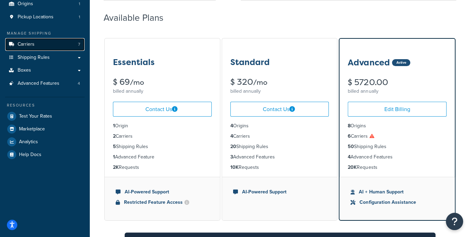
click at [52, 47] on link "Carriers 7" at bounding box center [44, 44] width 79 height 13
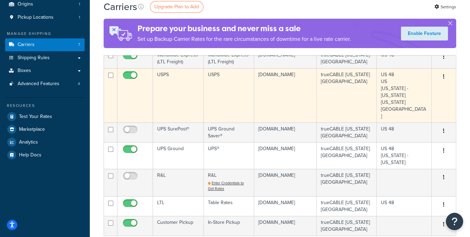
scroll to position [75, 0]
